Goal: Information Seeking & Learning: Learn about a topic

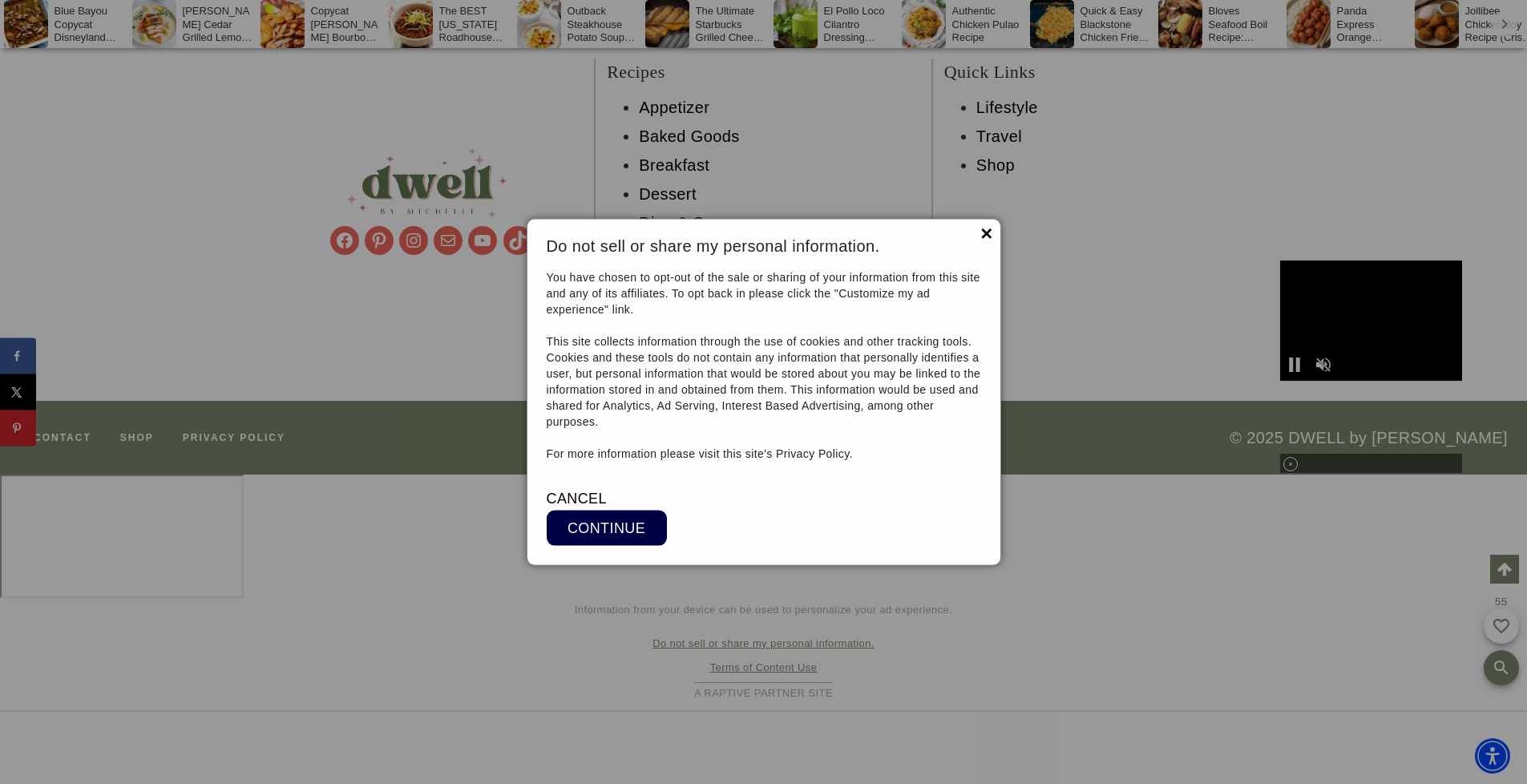
scroll to position [17098, 0]
